Goal: Entertainment & Leisure: Browse casually

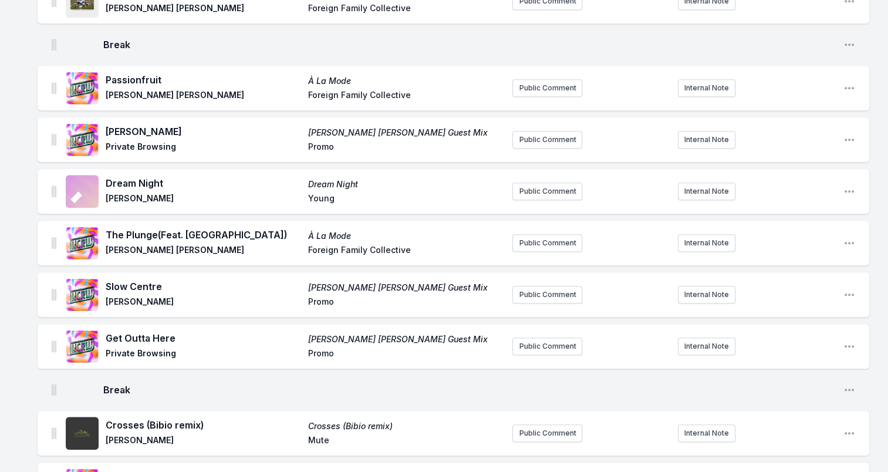
scroll to position [998, 0]
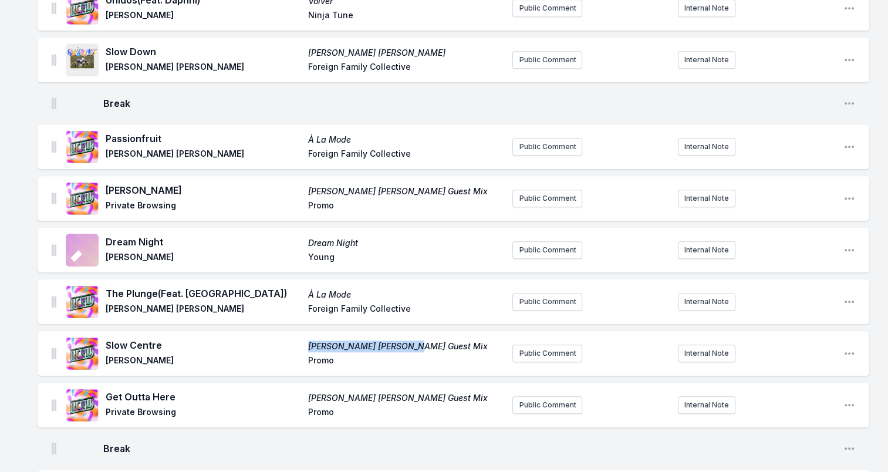
drag, startPoint x: 402, startPoint y: 342, endPoint x: 291, endPoint y: 343, distance: 111.0
click at [291, 343] on div "Slow Centre [PERSON_NAME] [PERSON_NAME] Guest Mix [PERSON_NAME] Promo" at bounding box center [305, 353] width 398 height 31
drag, startPoint x: 291, startPoint y: 343, endPoint x: 383, endPoint y: 344, distance: 92.2
copy div "[PERSON_NAME] [PERSON_NAME] Guest Mix"
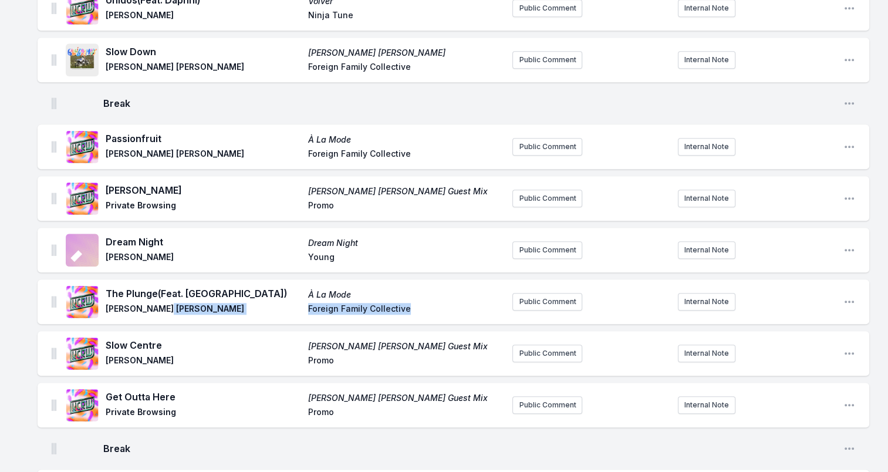
drag, startPoint x: 372, startPoint y: 308, endPoint x: 298, endPoint y: 308, distance: 74.6
click at [298, 308] on div "The Plunge (Feat. [PERSON_NAME]) À La Mode [PERSON_NAME] [PERSON_NAME] Foreign …" at bounding box center [305, 302] width 398 height 31
drag, startPoint x: 352, startPoint y: 134, endPoint x: 293, endPoint y: 134, distance: 59.3
click at [293, 134] on div "Passionfruit À La Mode [PERSON_NAME] [PERSON_NAME] Foreign Family Collective" at bounding box center [305, 147] width 398 height 31
drag, startPoint x: 293, startPoint y: 134, endPoint x: 324, endPoint y: 140, distance: 31.6
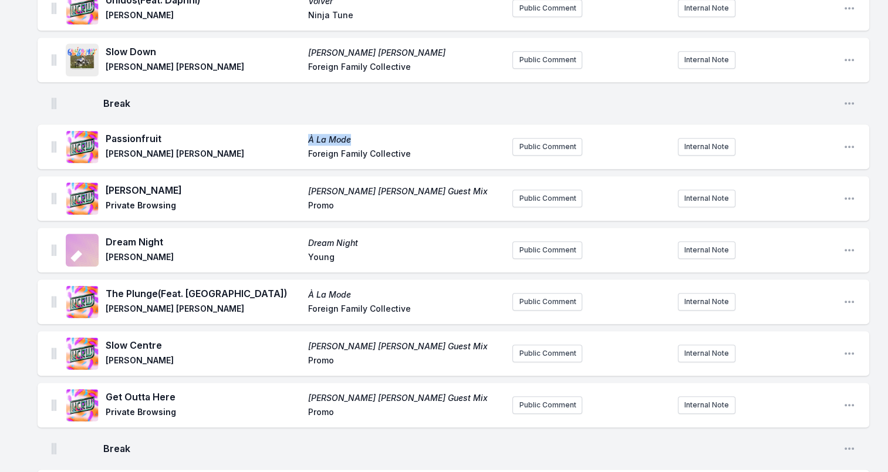
copy div "À La Mode"
drag, startPoint x: 424, startPoint y: 147, endPoint x: 277, endPoint y: 150, distance: 146.8
click at [277, 150] on div "Passionfruit À La Mode [PERSON_NAME] [PERSON_NAME] Foreign Family Collective" at bounding box center [305, 147] width 398 height 31
drag, startPoint x: 277, startPoint y: 150, endPoint x: 396, endPoint y: 154, distance: 119.3
copy div "Foreign Family Collective"
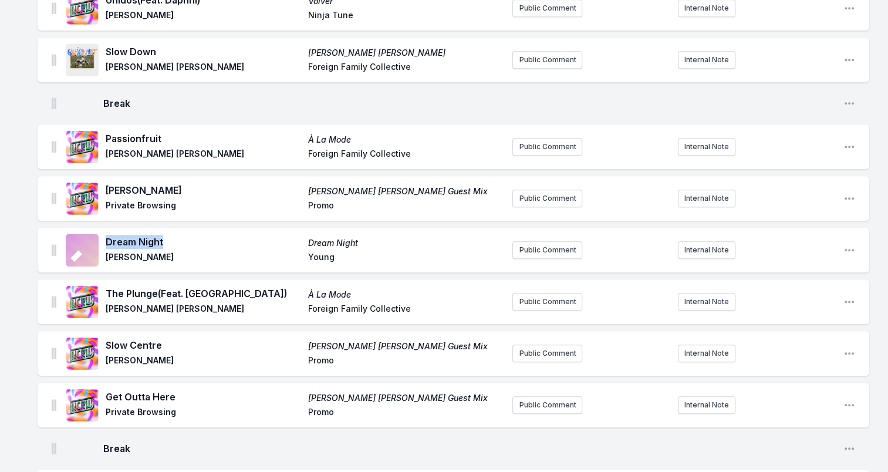
drag, startPoint x: 106, startPoint y: 238, endPoint x: 176, endPoint y: 240, distance: 69.9
click at [176, 240] on span "Dream Night" at bounding box center [204, 242] width 196 height 14
drag, startPoint x: 176, startPoint y: 240, endPoint x: 146, endPoint y: 236, distance: 30.2
copy span "Dream Night"
drag, startPoint x: 107, startPoint y: 255, endPoint x: 142, endPoint y: 255, distance: 34.6
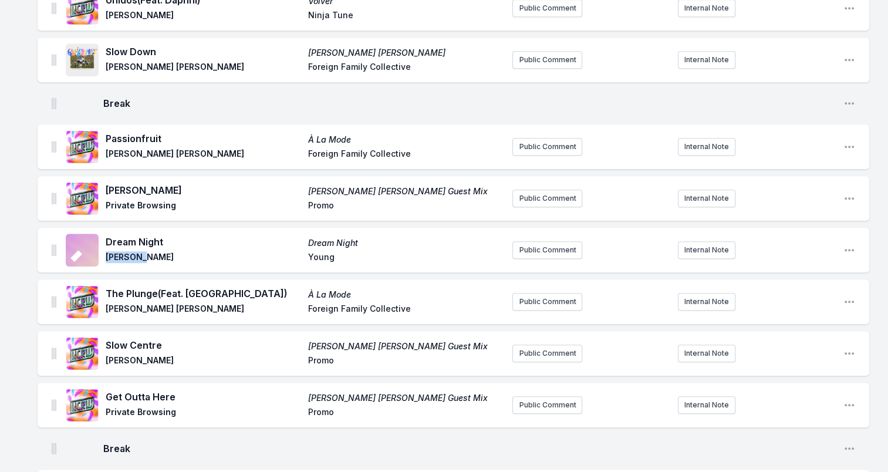
click at [142, 255] on span "[PERSON_NAME]" at bounding box center [204, 258] width 196 height 14
drag, startPoint x: 142, startPoint y: 255, endPoint x: 131, endPoint y: 254, distance: 10.6
copy span "[PERSON_NAME]"
click at [318, 256] on span "Young" at bounding box center [406, 258] width 196 height 14
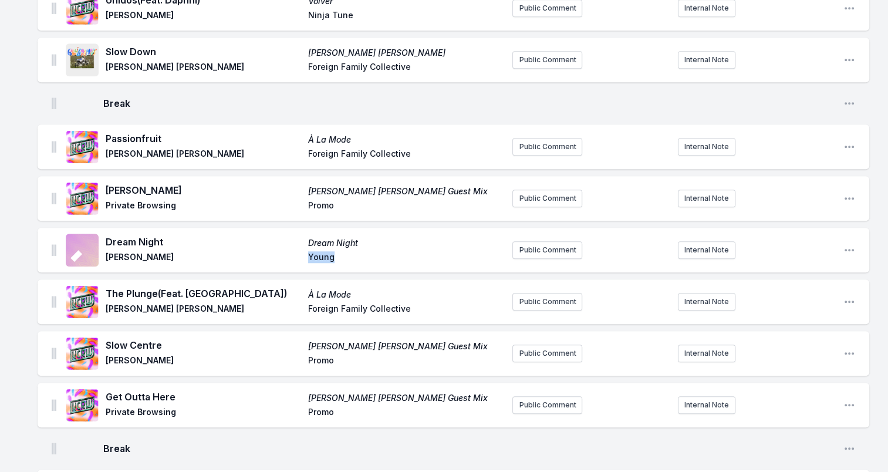
copy span "Young"
click at [124, 134] on span "Passionfruit" at bounding box center [204, 139] width 196 height 14
copy span "Passionfruit"
click at [109, 150] on span "[PERSON_NAME] [PERSON_NAME]" at bounding box center [204, 155] width 196 height 14
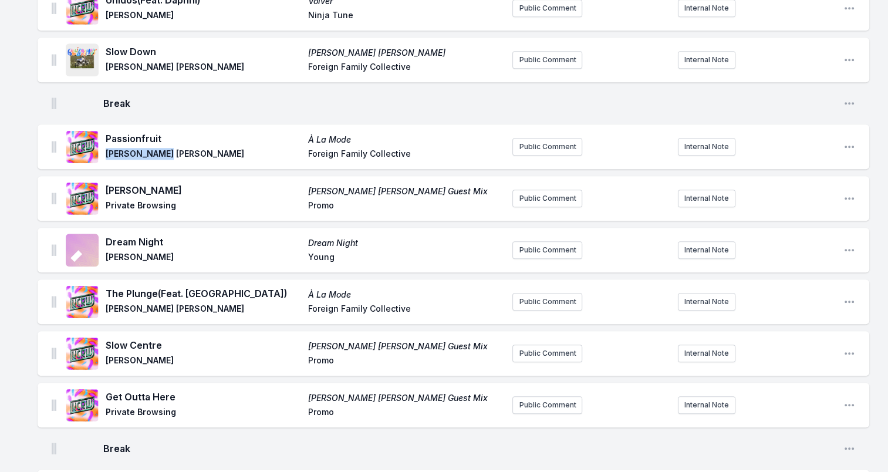
drag, startPoint x: 105, startPoint y: 154, endPoint x: 183, endPoint y: 157, distance: 77.6
click at [183, 157] on div "Passionfruit À La Mode [PERSON_NAME] [PERSON_NAME] Foreign Family Collective" at bounding box center [284, 147] width 437 height 38
drag, startPoint x: 183, startPoint y: 157, endPoint x: 146, endPoint y: 150, distance: 37.2
copy span "[PERSON_NAME] [PERSON_NAME]"
drag, startPoint x: 107, startPoint y: 289, endPoint x: 236, endPoint y: 289, distance: 129.2
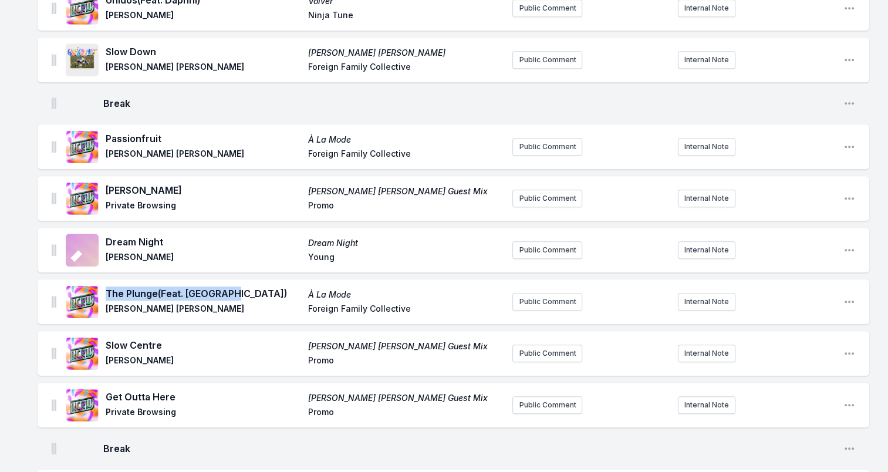
click at [236, 289] on div "The Plunge (Feat. [PERSON_NAME]) À La Mode [PERSON_NAME] [PERSON_NAME] Foreign …" at bounding box center [284, 302] width 437 height 38
drag, startPoint x: 236, startPoint y: 289, endPoint x: 206, endPoint y: 288, distance: 30.0
copy span "The Plunge (Feat. [GEOGRAPHIC_DATA])"
drag, startPoint x: 106, startPoint y: 188, endPoint x: 176, endPoint y: 188, distance: 70.5
click at [176, 188] on span "[PERSON_NAME]" at bounding box center [204, 190] width 196 height 14
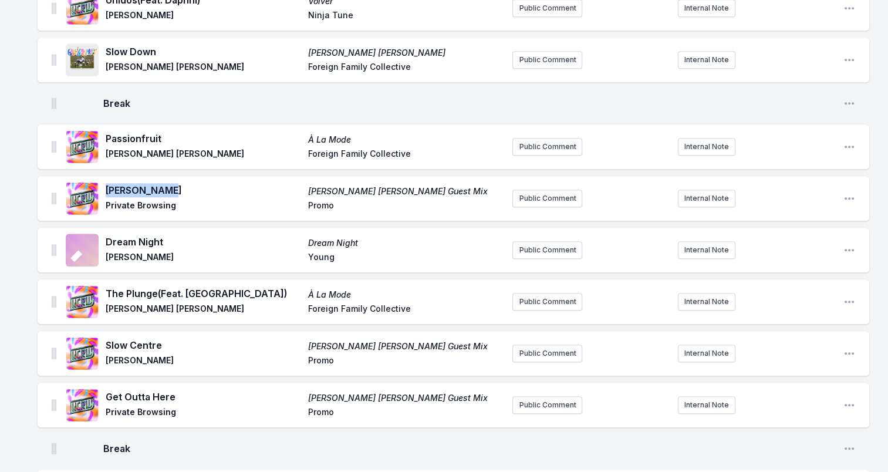
drag, startPoint x: 176, startPoint y: 188, endPoint x: 135, endPoint y: 181, distance: 41.6
copy span "[PERSON_NAME]"
drag, startPoint x: 104, startPoint y: 203, endPoint x: 174, endPoint y: 205, distance: 69.9
click at [174, 205] on div "[PERSON_NAME] [PERSON_NAME] [PERSON_NAME] Guest Mix Private Browsing Promo" at bounding box center [284, 199] width 437 height 38
drag, startPoint x: 174, startPoint y: 205, endPoint x: 164, endPoint y: 203, distance: 10.1
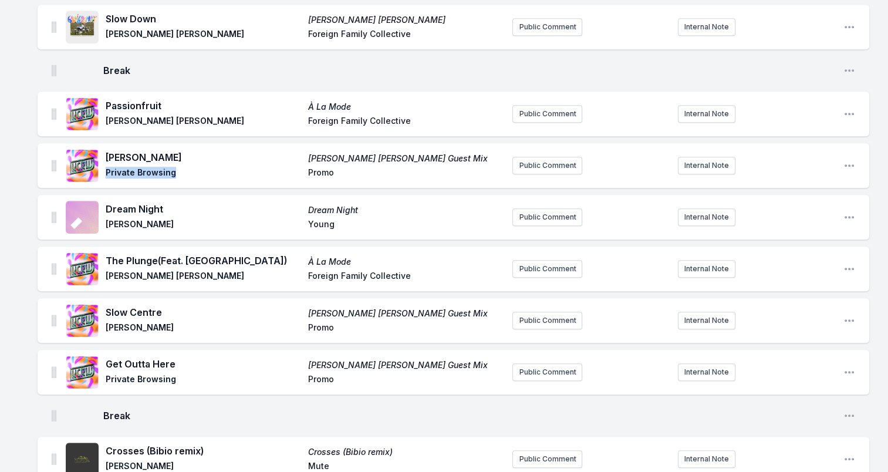
scroll to position [1116, 0]
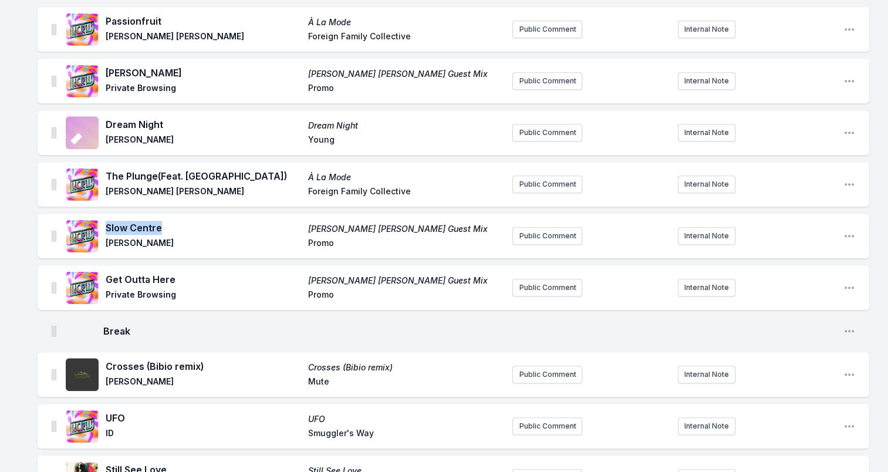
drag, startPoint x: 106, startPoint y: 226, endPoint x: 182, endPoint y: 227, distance: 75.8
click at [182, 227] on span "Slow Centre" at bounding box center [204, 228] width 196 height 14
drag, startPoint x: 182, startPoint y: 227, endPoint x: 139, endPoint y: 221, distance: 43.8
drag, startPoint x: 106, startPoint y: 239, endPoint x: 180, endPoint y: 243, distance: 74.1
click at [180, 243] on span "[PERSON_NAME]" at bounding box center [204, 244] width 196 height 14
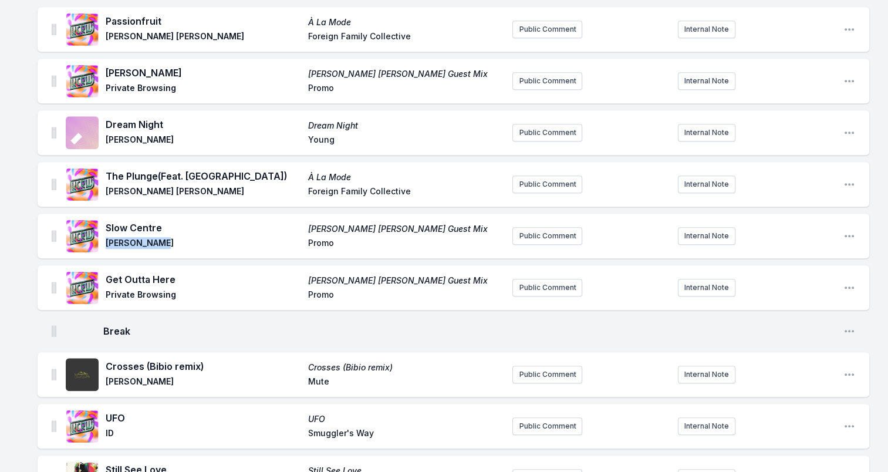
drag, startPoint x: 180, startPoint y: 243, endPoint x: 123, endPoint y: 241, distance: 56.4
drag, startPoint x: 106, startPoint y: 277, endPoint x: 191, endPoint y: 282, distance: 84.7
click at [191, 282] on span "Get Outta Here" at bounding box center [204, 279] width 196 height 14
drag, startPoint x: 191, startPoint y: 282, endPoint x: 163, endPoint y: 282, distance: 27.6
drag, startPoint x: 106, startPoint y: 294, endPoint x: 184, endPoint y: 295, distance: 78.7
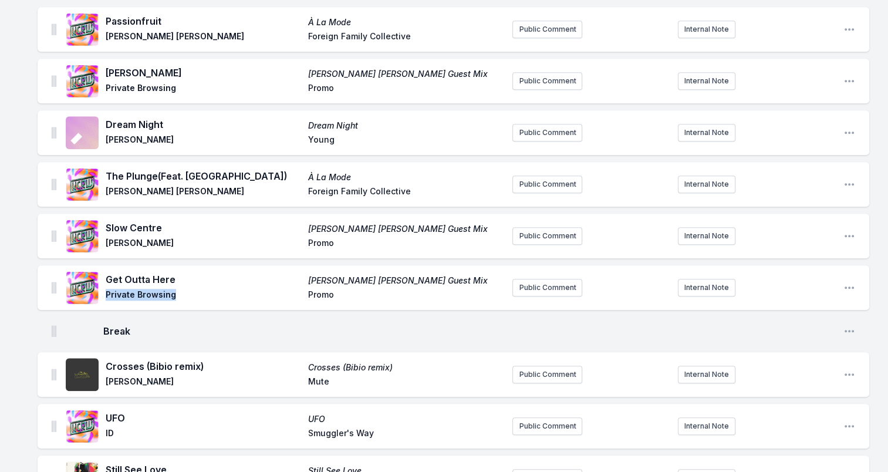
click at [184, 295] on span "Private Browsing" at bounding box center [204, 296] width 196 height 14
drag, startPoint x: 184, startPoint y: 295, endPoint x: 141, endPoint y: 294, distance: 43.5
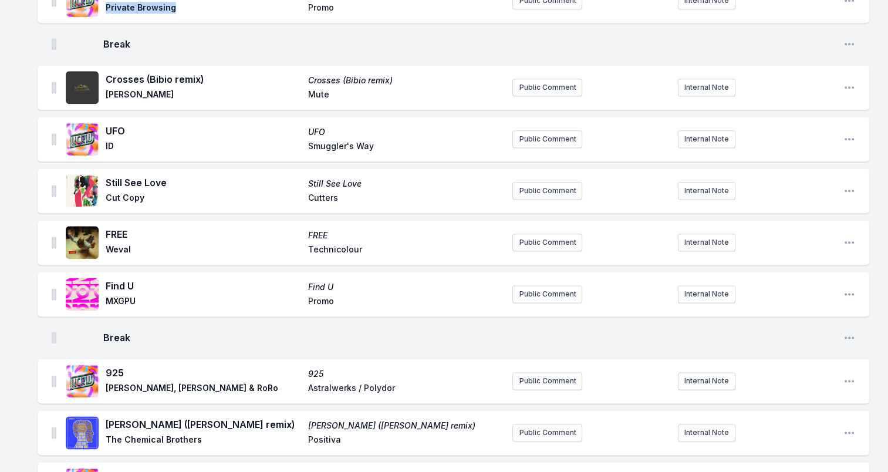
scroll to position [1409, 0]
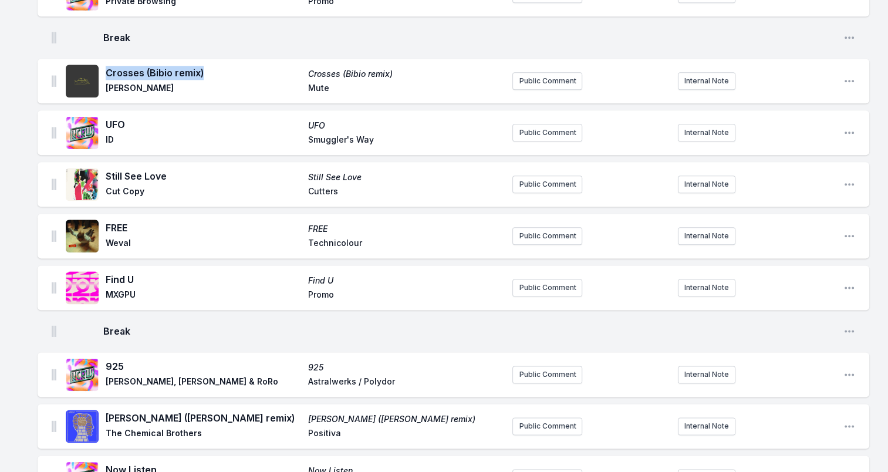
drag, startPoint x: 107, startPoint y: 72, endPoint x: 222, endPoint y: 72, distance: 115.1
click at [222, 72] on span "Crosses (Bibio remix)" at bounding box center [204, 73] width 196 height 14
drag, startPoint x: 222, startPoint y: 72, endPoint x: 173, endPoint y: 73, distance: 48.7
drag, startPoint x: 106, startPoint y: 86, endPoint x: 177, endPoint y: 87, distance: 71.1
click at [177, 87] on span "[PERSON_NAME]" at bounding box center [204, 89] width 196 height 14
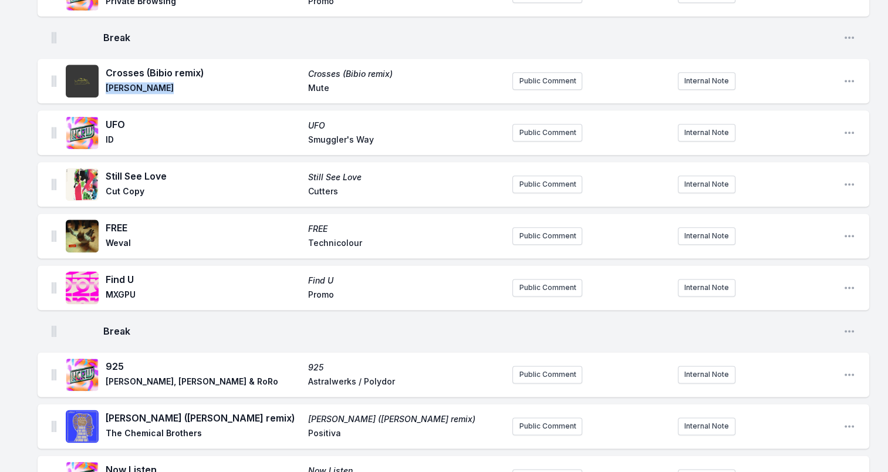
drag, startPoint x: 177, startPoint y: 87, endPoint x: 150, endPoint y: 85, distance: 27.2
drag, startPoint x: 284, startPoint y: 73, endPoint x: 403, endPoint y: 77, distance: 119.3
click at [403, 77] on div "Crosses (Bibio remix) Crosses ([PERSON_NAME] remix) [PERSON_NAME]" at bounding box center [305, 81] width 398 height 31
drag, startPoint x: 403, startPoint y: 77, endPoint x: 371, endPoint y: 72, distance: 33.3
click at [321, 85] on span "Mute" at bounding box center [406, 89] width 196 height 14
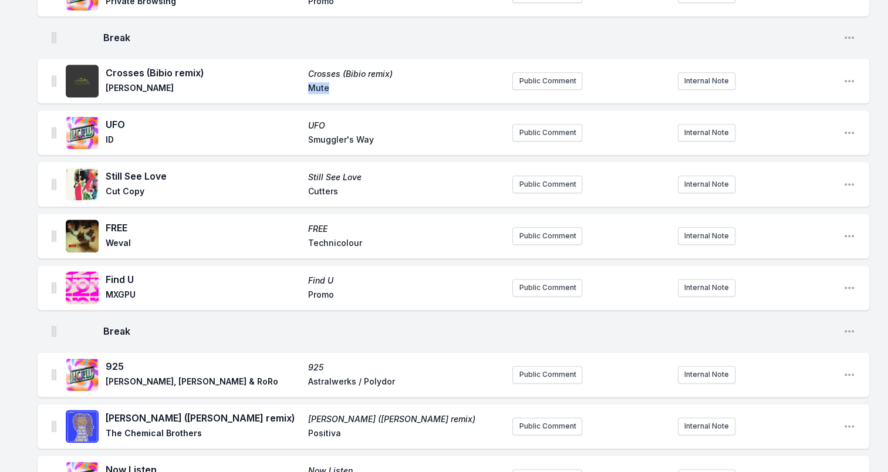
click at [321, 85] on span "Mute" at bounding box center [406, 89] width 196 height 14
click at [112, 120] on span "UFO" at bounding box center [204, 124] width 196 height 14
click at [107, 137] on span "ID" at bounding box center [204, 141] width 196 height 14
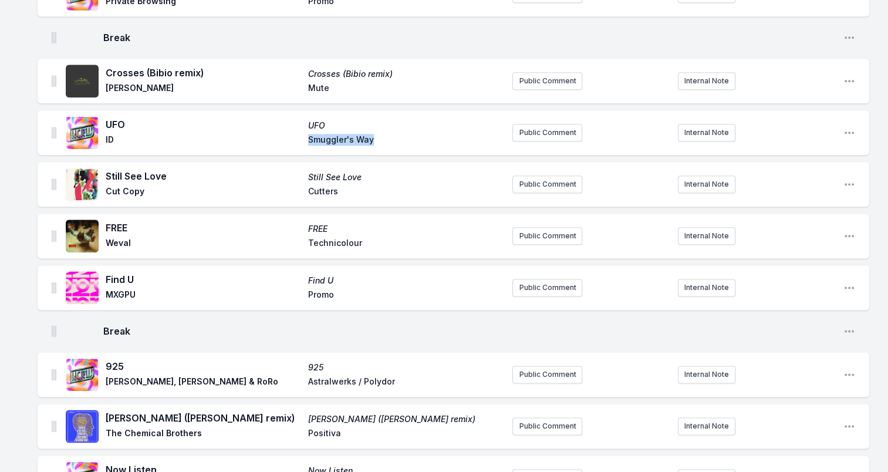
drag, startPoint x: 379, startPoint y: 135, endPoint x: 263, endPoint y: 136, distance: 115.7
click at [263, 136] on div "UFO UFO ID Smuggler's Way" at bounding box center [305, 132] width 398 height 31
drag, startPoint x: 263, startPoint y: 136, endPoint x: 345, endPoint y: 143, distance: 82.5
drag, startPoint x: 106, startPoint y: 174, endPoint x: 194, endPoint y: 169, distance: 88.2
click at [194, 169] on span "Still See Love" at bounding box center [204, 176] width 196 height 14
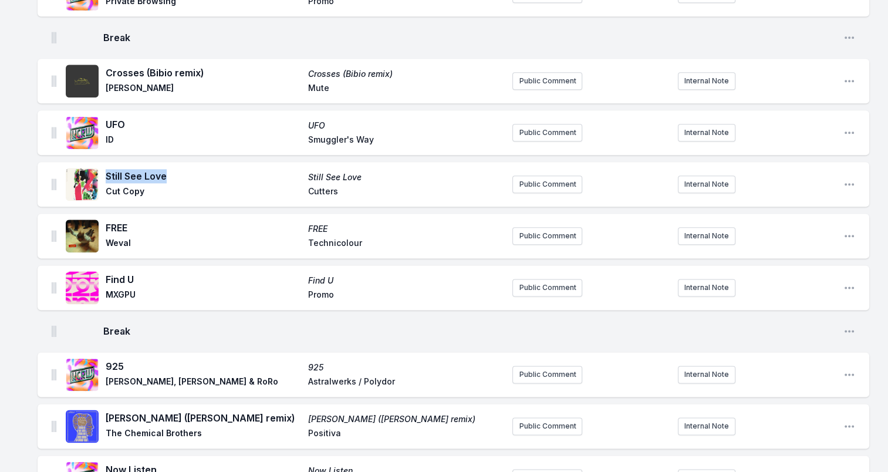
drag, startPoint x: 194, startPoint y: 169, endPoint x: 140, endPoint y: 174, distance: 53.6
drag, startPoint x: 106, startPoint y: 188, endPoint x: 167, endPoint y: 191, distance: 61.7
click at [167, 191] on span "Cut Copy" at bounding box center [204, 193] width 196 height 14
drag, startPoint x: 167, startPoint y: 191, endPoint x: 128, endPoint y: 190, distance: 39.4
click at [322, 188] on span "Cutters" at bounding box center [406, 193] width 196 height 14
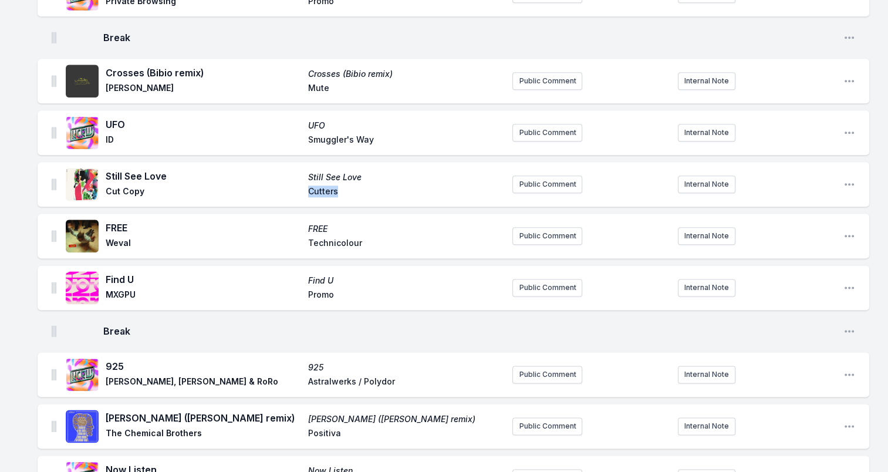
click at [322, 188] on span "Cutters" at bounding box center [406, 193] width 196 height 14
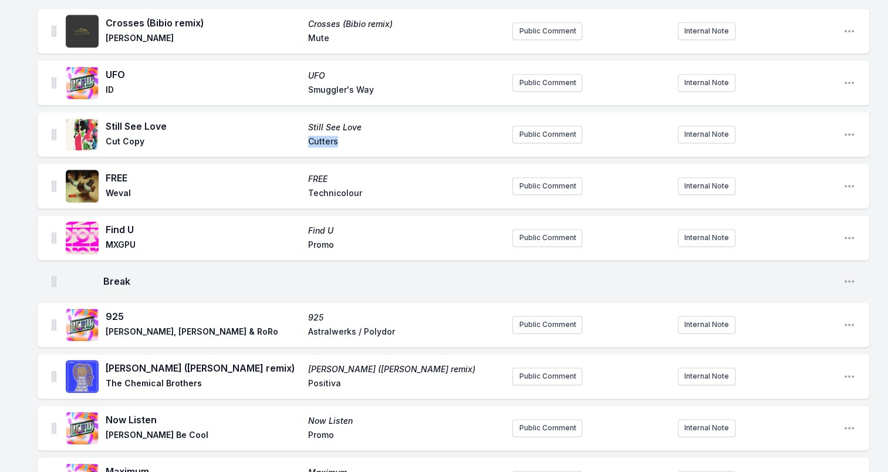
scroll to position [1468, 0]
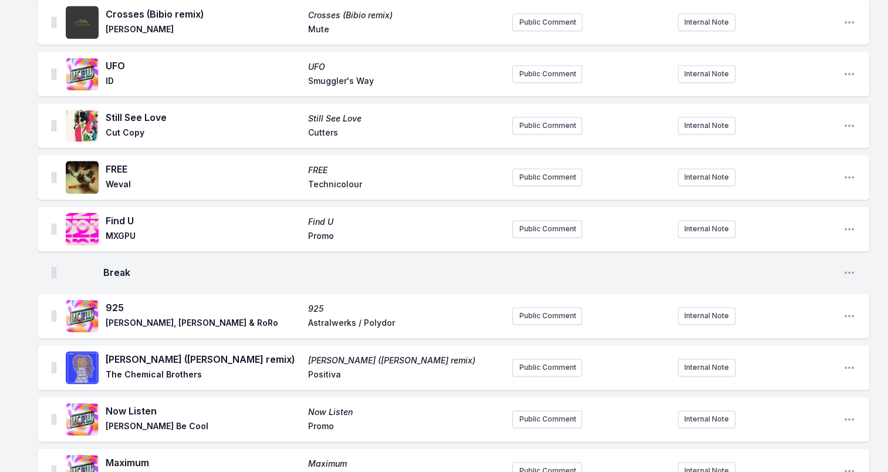
click at [110, 162] on span "FREE" at bounding box center [204, 169] width 196 height 14
click at [113, 180] on span "Weval" at bounding box center [204, 186] width 196 height 14
click at [336, 181] on span "Technicolour" at bounding box center [406, 186] width 196 height 14
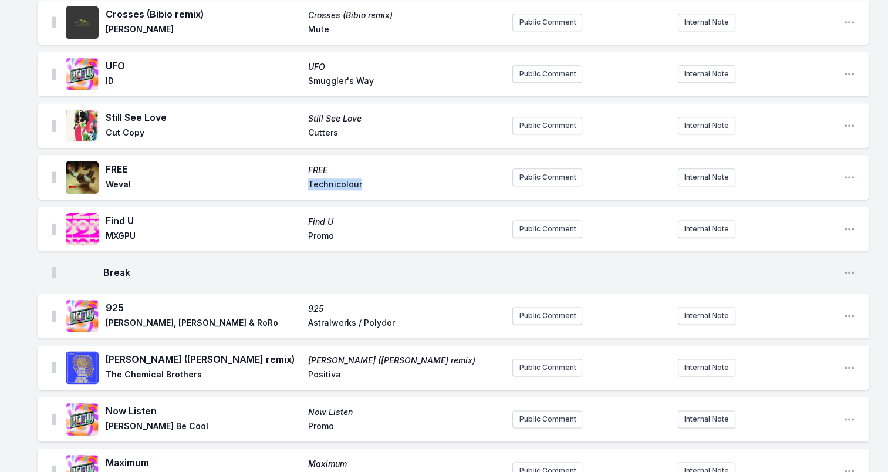
click at [336, 181] on span "Technicolour" at bounding box center [406, 186] width 196 height 14
drag, startPoint x: 112, startPoint y: 220, endPoint x: 136, endPoint y: 220, distance: 24.7
click at [136, 220] on span "Find U" at bounding box center [204, 221] width 196 height 14
drag, startPoint x: 136, startPoint y: 220, endPoint x: 128, endPoint y: 218, distance: 8.5
drag, startPoint x: 110, startPoint y: 237, endPoint x: 134, endPoint y: 235, distance: 24.1
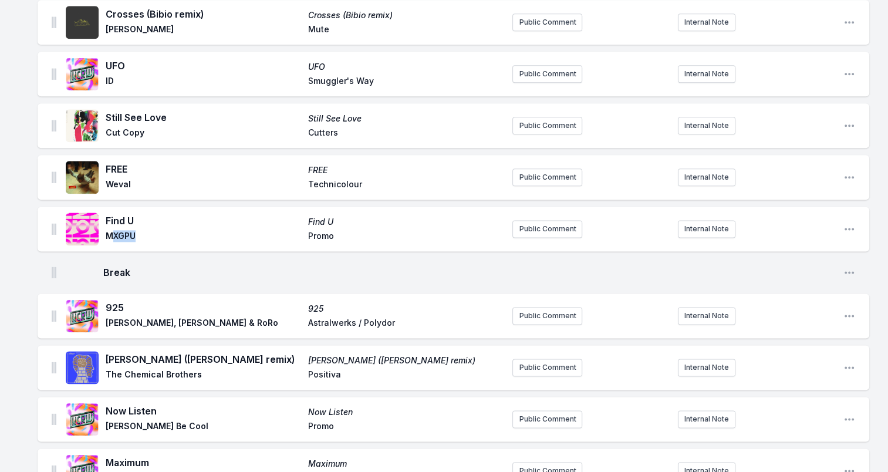
click at [134, 235] on span "MXGPU" at bounding box center [204, 237] width 196 height 14
drag, startPoint x: 134, startPoint y: 235, endPoint x: 141, endPoint y: 233, distance: 7.4
click at [141, 233] on div "Find U Find U MXGPU Promo" at bounding box center [284, 229] width 437 height 38
drag, startPoint x: 141, startPoint y: 233, endPoint x: 123, endPoint y: 235, distance: 17.8
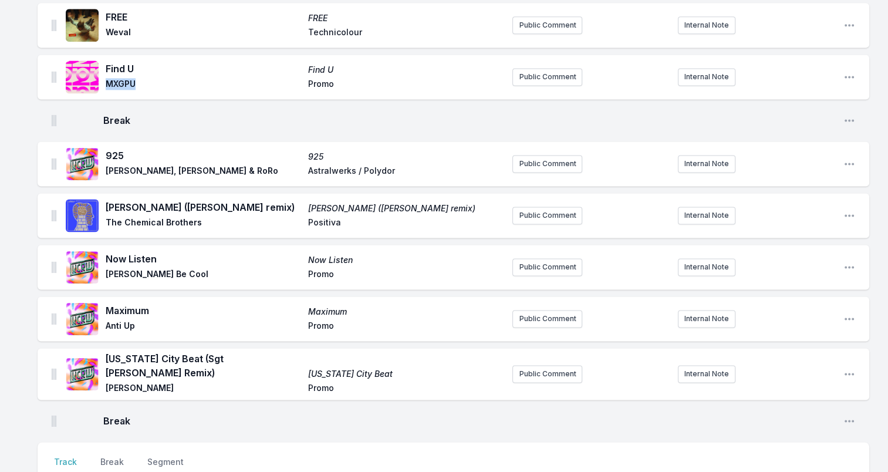
scroll to position [1644, 0]
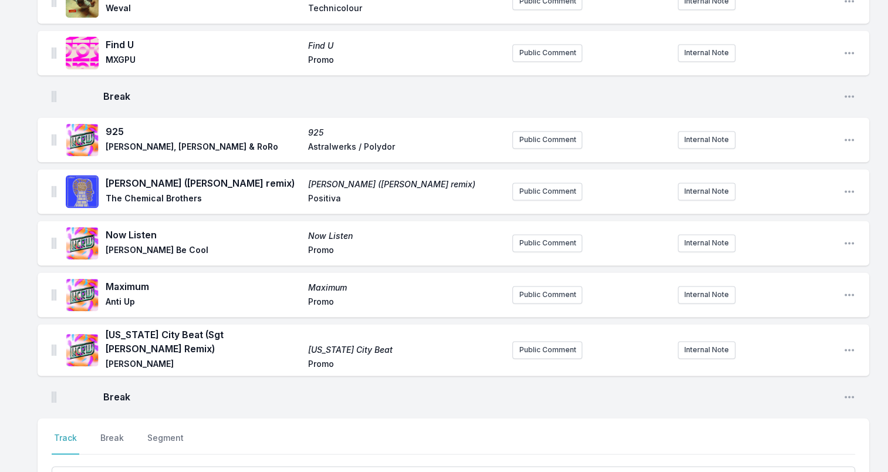
click at [115, 127] on span "925" at bounding box center [204, 131] width 196 height 14
drag, startPoint x: 106, startPoint y: 146, endPoint x: 230, endPoint y: 145, distance: 124.5
click at [230, 145] on span "[PERSON_NAME], [PERSON_NAME] & RoRo" at bounding box center [204, 148] width 196 height 14
drag, startPoint x: 230, startPoint y: 145, endPoint x: 212, endPoint y: 139, distance: 19.3
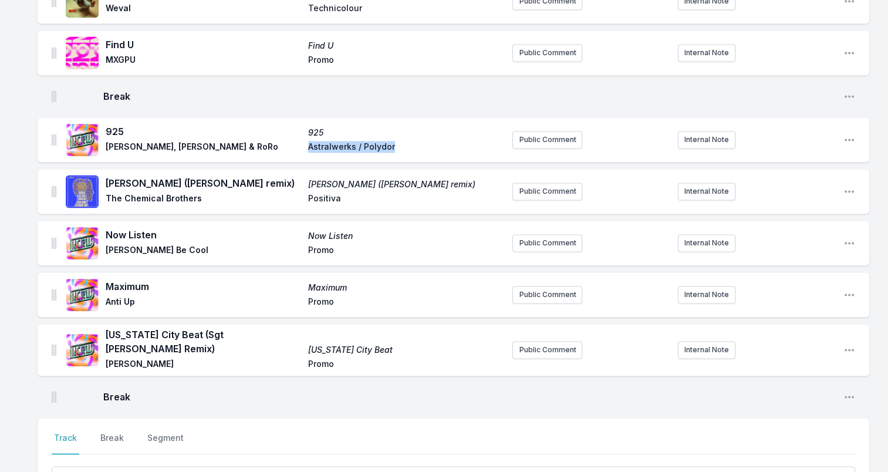
drag, startPoint x: 312, startPoint y: 147, endPoint x: 417, endPoint y: 147, distance: 104.5
click at [417, 147] on span "Astralwerks / Polydor" at bounding box center [406, 148] width 196 height 14
drag, startPoint x: 417, startPoint y: 147, endPoint x: 391, endPoint y: 144, distance: 26.0
drag, startPoint x: 247, startPoint y: 180, endPoint x: 107, endPoint y: 183, distance: 139.8
click at [107, 183] on span "[PERSON_NAME] ([PERSON_NAME] remix)" at bounding box center [204, 183] width 196 height 14
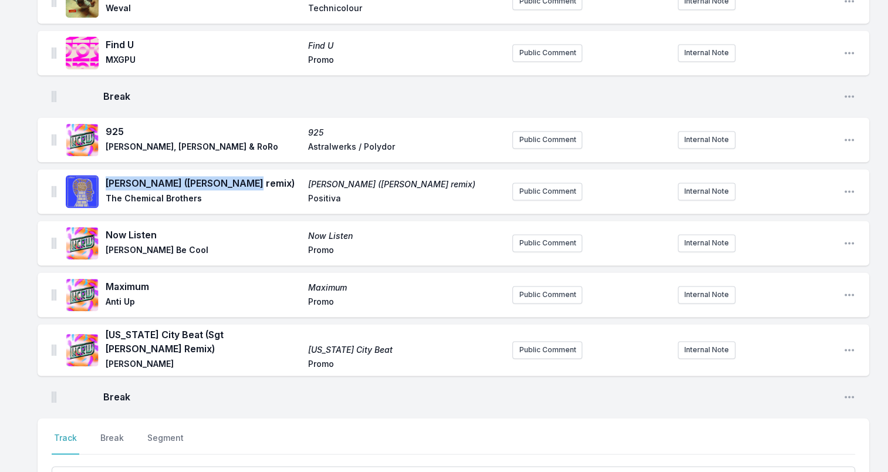
drag, startPoint x: 107, startPoint y: 183, endPoint x: 118, endPoint y: 180, distance: 11.0
drag, startPoint x: 105, startPoint y: 196, endPoint x: 201, endPoint y: 197, distance: 96.3
click at [201, 197] on div "[PERSON_NAME] ([PERSON_NAME] remix) [PERSON_NAME] ([PERSON_NAME] remix) The Che…" at bounding box center [284, 192] width 437 height 38
drag, startPoint x: 201, startPoint y: 197, endPoint x: 181, endPoint y: 195, distance: 20.1
drag, startPoint x: 438, startPoint y: 179, endPoint x: 241, endPoint y: 181, distance: 197.3
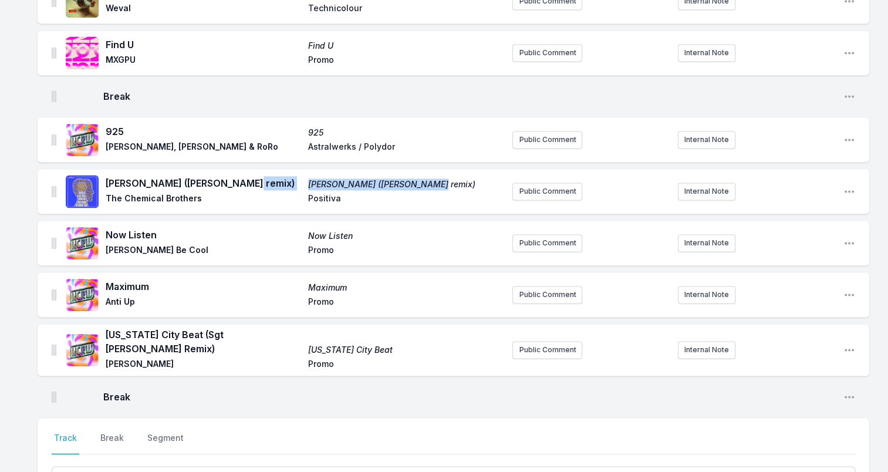
click at [241, 181] on div "[PERSON_NAME] ([PERSON_NAME] remix) [PERSON_NAME] ([PERSON_NAME] remix) The Che…" at bounding box center [305, 191] width 398 height 31
drag, startPoint x: 241, startPoint y: 181, endPoint x: 378, endPoint y: 182, distance: 136.8
click at [324, 194] on span "Positiva" at bounding box center [406, 200] width 196 height 14
drag, startPoint x: 106, startPoint y: 233, endPoint x: 155, endPoint y: 235, distance: 48.8
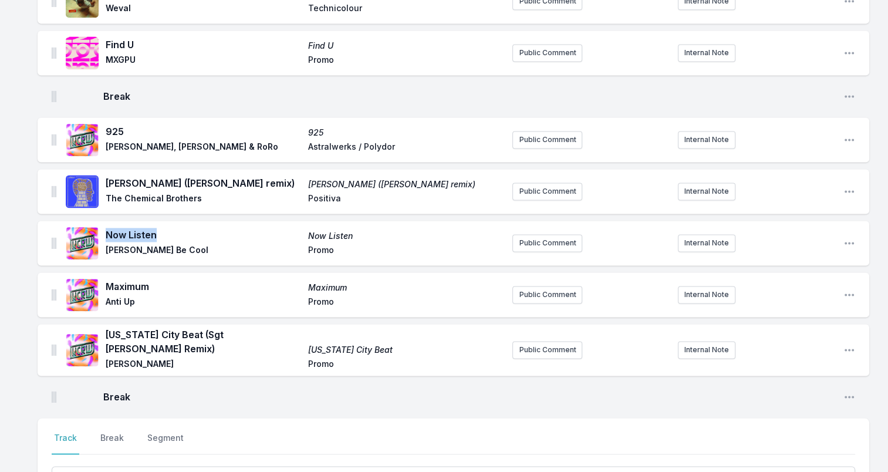
click at [155, 235] on span "Now Listen" at bounding box center [204, 235] width 196 height 14
drag, startPoint x: 155, startPoint y: 235, endPoint x: 145, endPoint y: 234, distance: 10.1
